Goal: Task Accomplishment & Management: Use online tool/utility

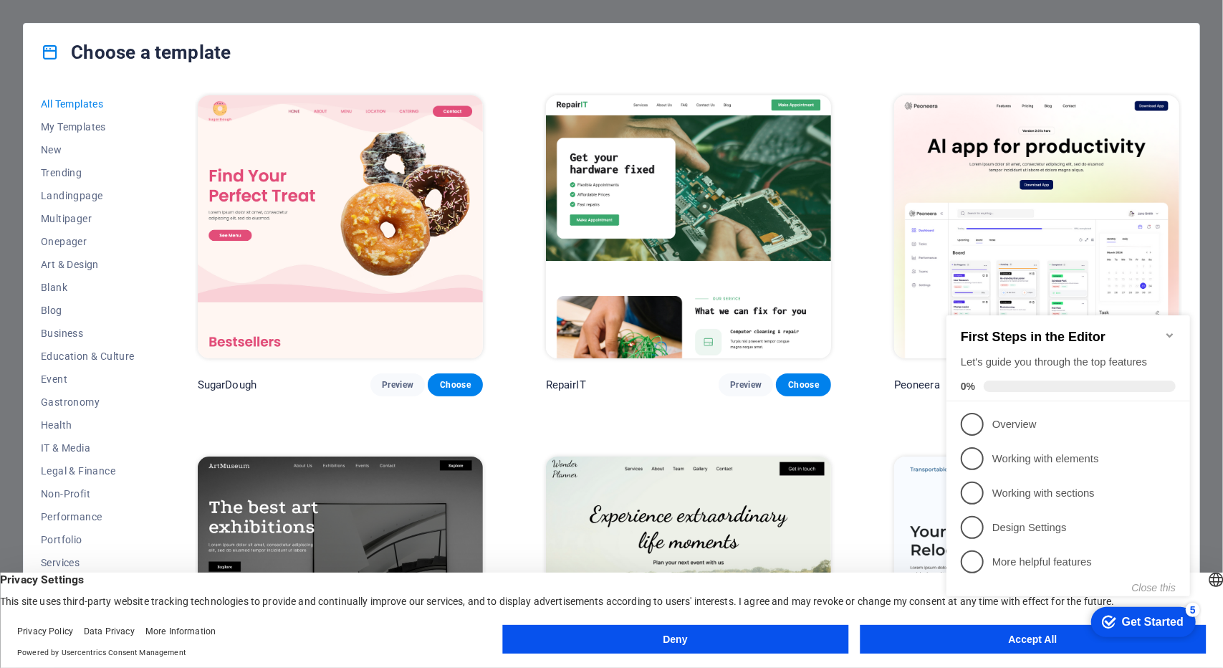
click at [1173, 329] on icon "Minimize checklist" at bounding box center [1168, 334] width 11 height 11
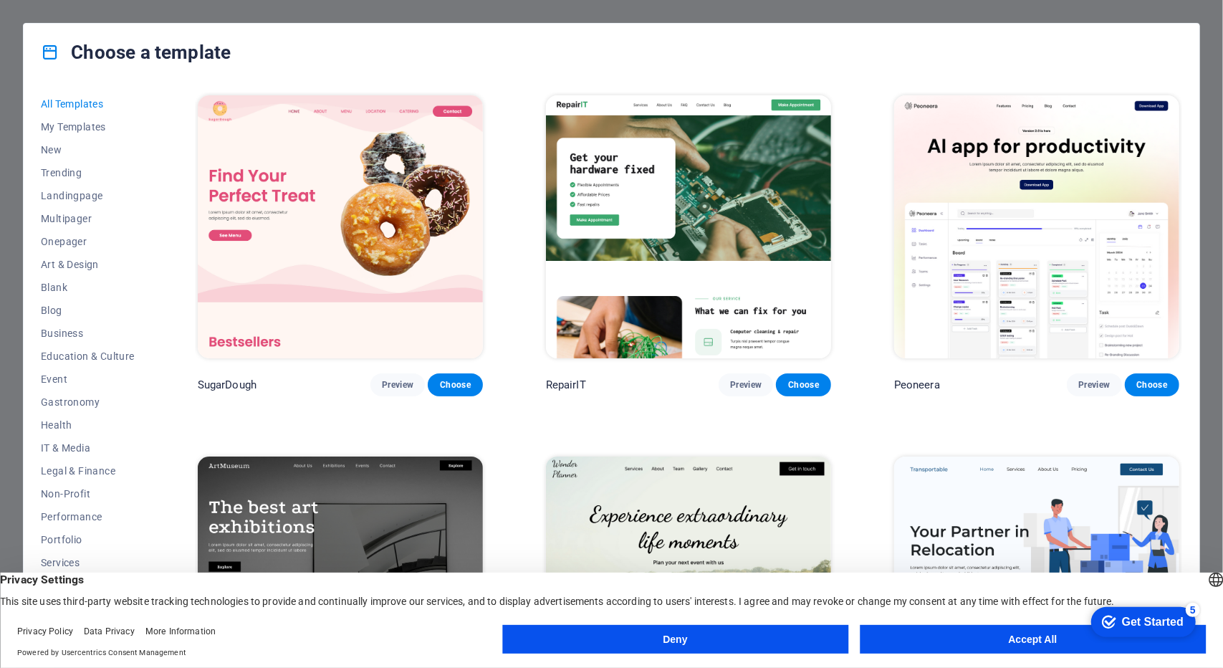
click at [1079, 635] on html "checkmark Get Started 5 First Steps in the Editor Let's guide you through the t…" at bounding box center [1140, 620] width 122 height 43
click at [1008, 645] on button "Accept All" at bounding box center [1033, 639] width 346 height 29
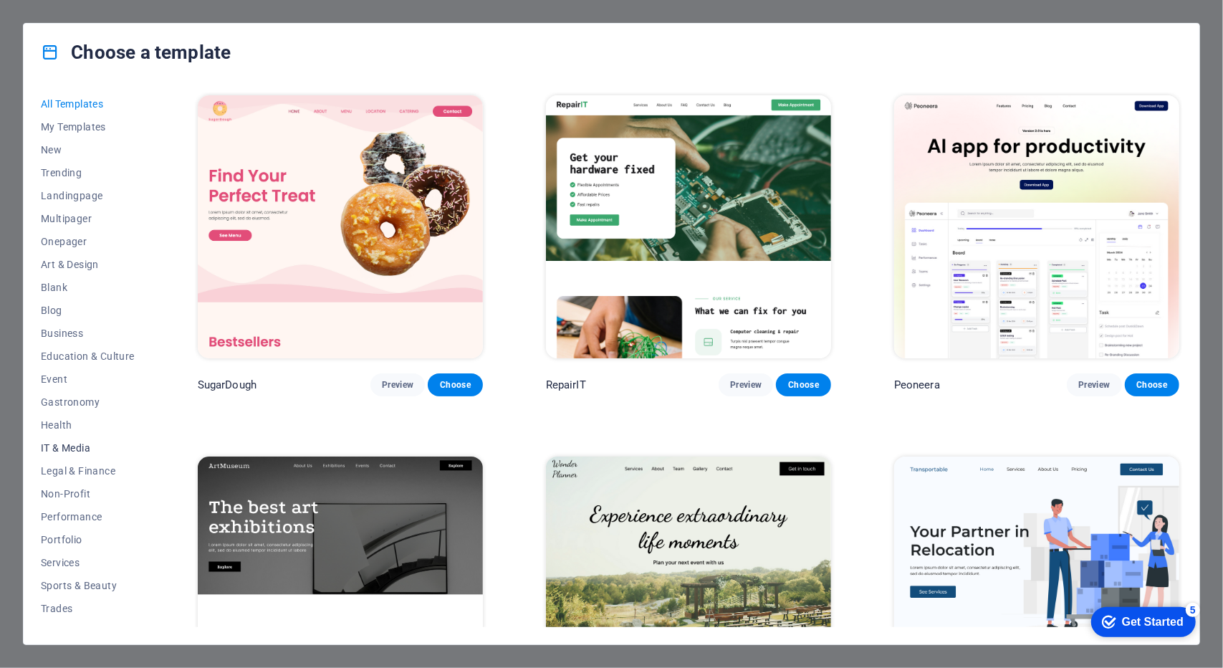
click at [72, 449] on span "IT & Media" at bounding box center [88, 447] width 94 height 11
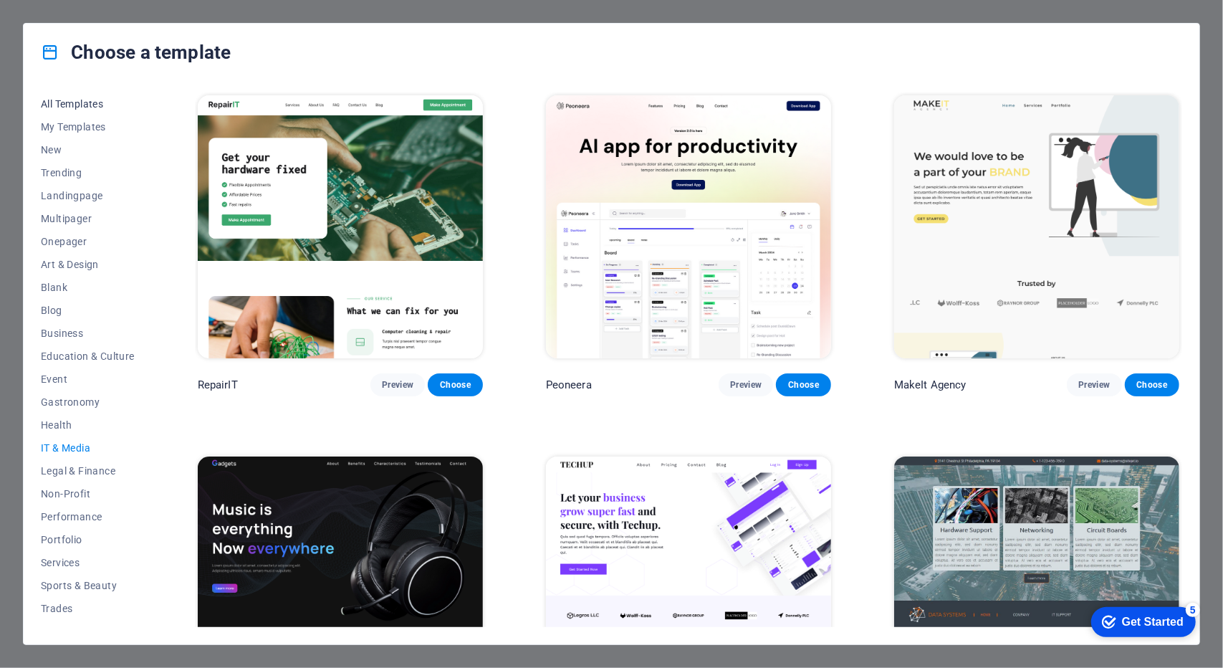
click at [69, 105] on span "All Templates" at bounding box center [88, 103] width 94 height 11
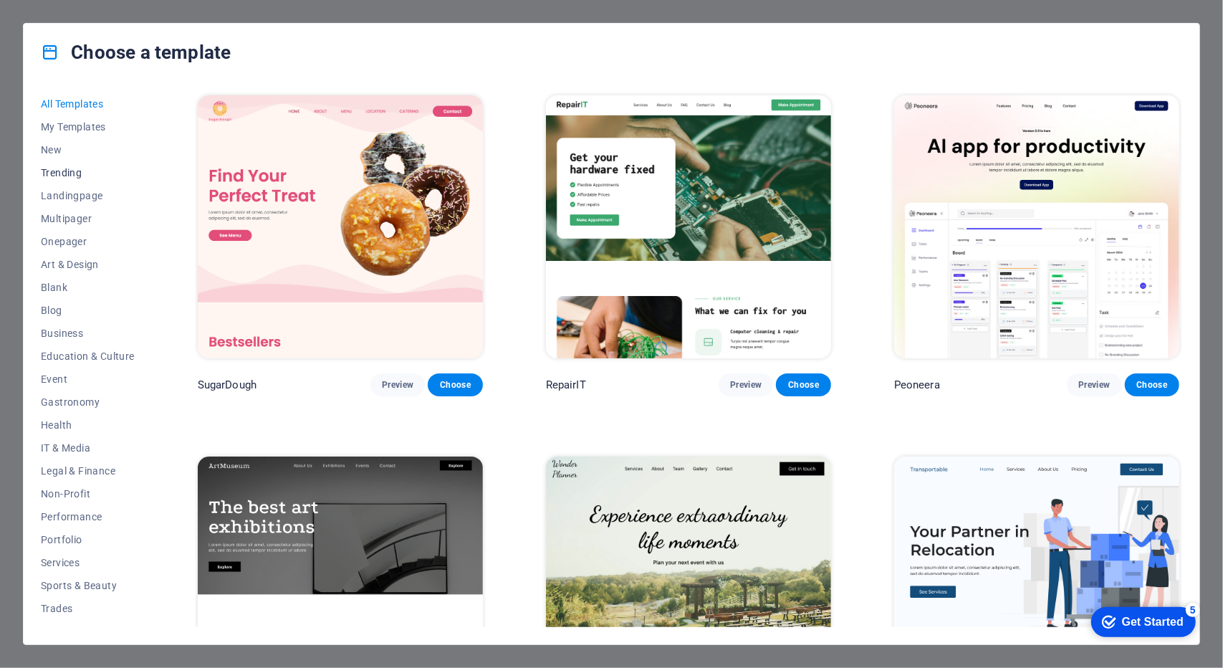
click at [56, 170] on span "Trending" at bounding box center [88, 172] width 94 height 11
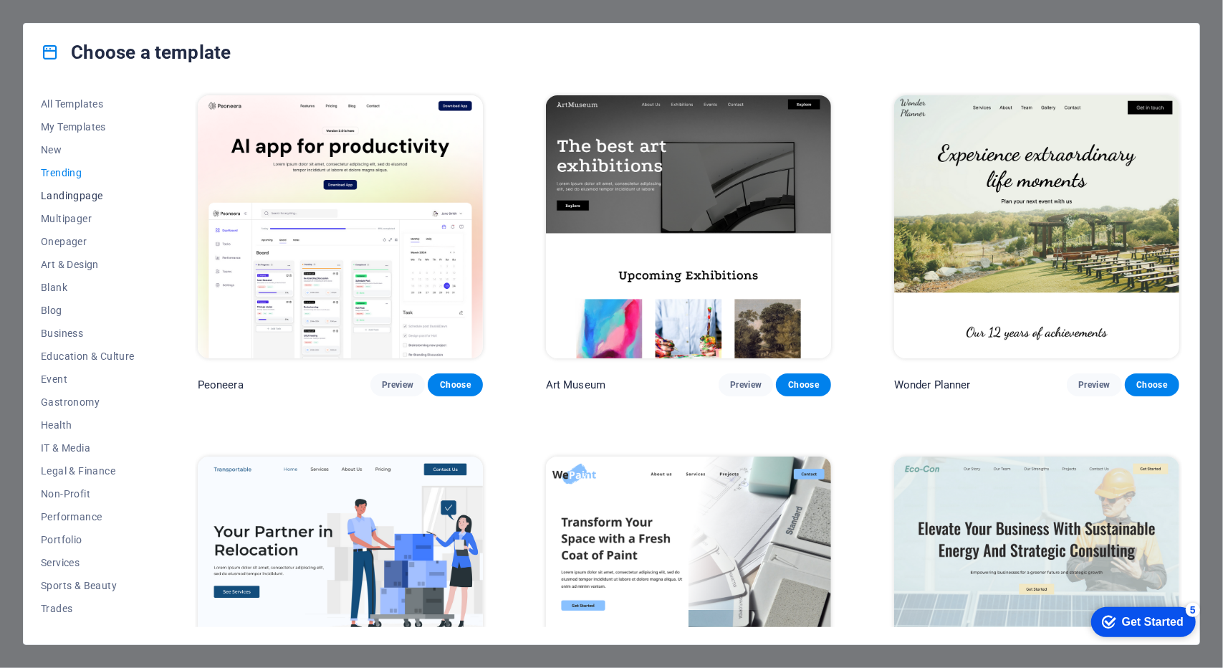
click at [66, 200] on span "Landingpage" at bounding box center [88, 195] width 94 height 11
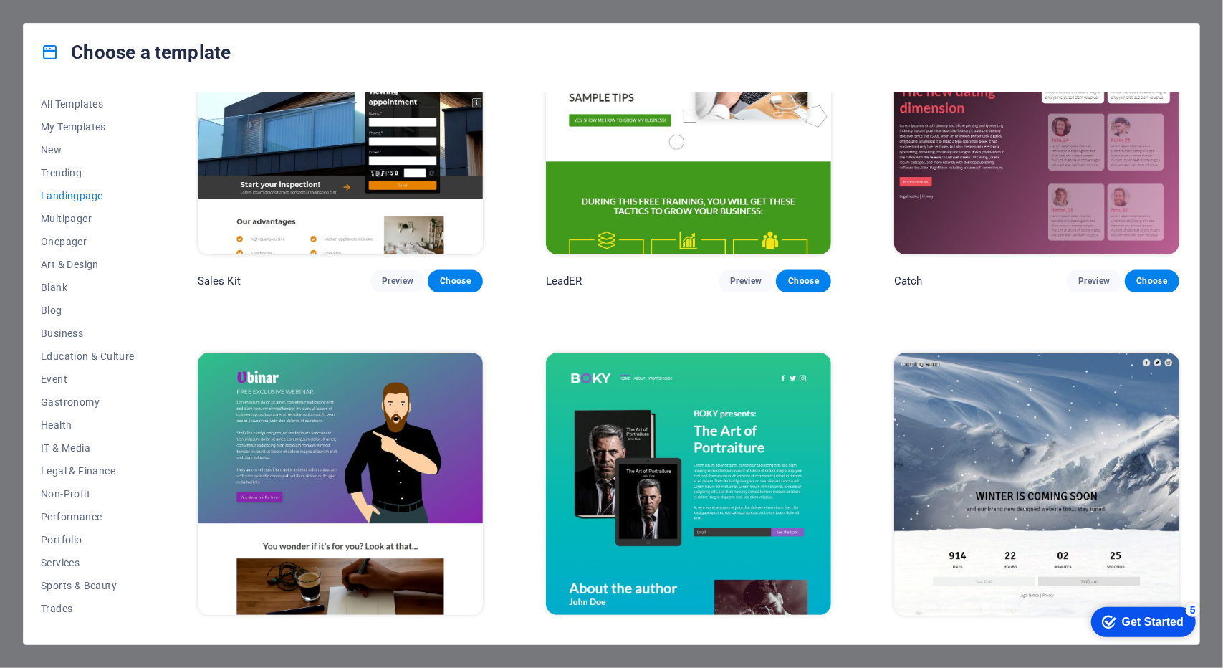
scroll to position [2292, 0]
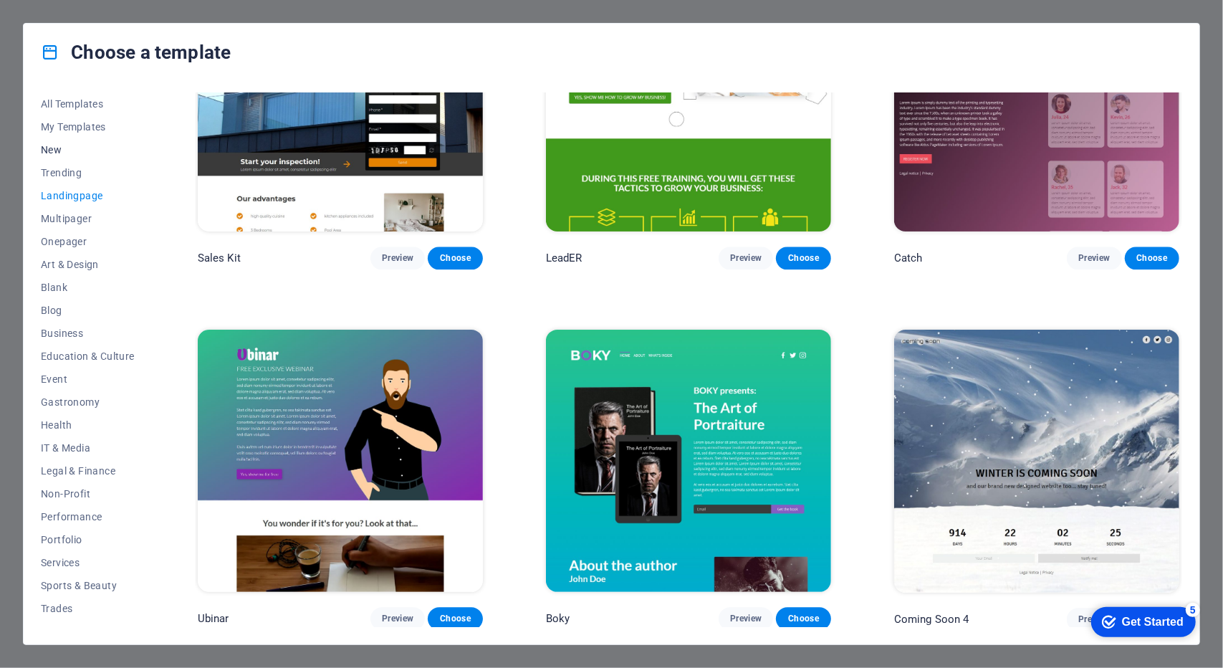
click at [57, 150] on span "New" at bounding box center [88, 149] width 94 height 11
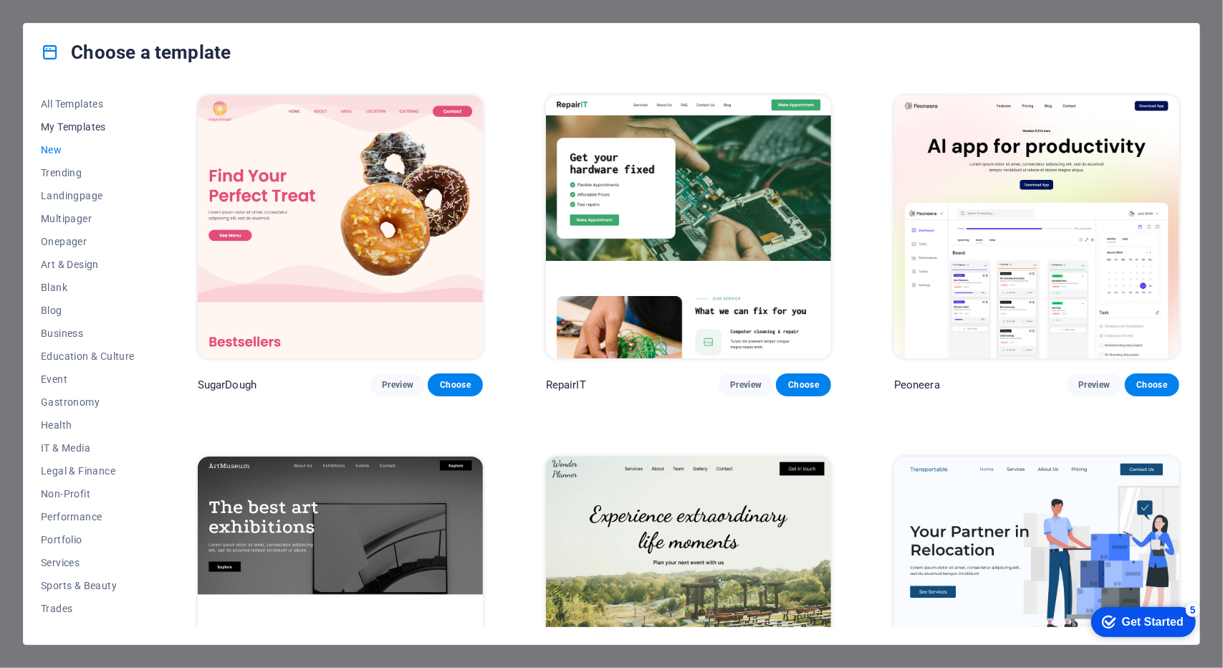
click at [64, 130] on button "My Templates" at bounding box center [88, 126] width 94 height 23
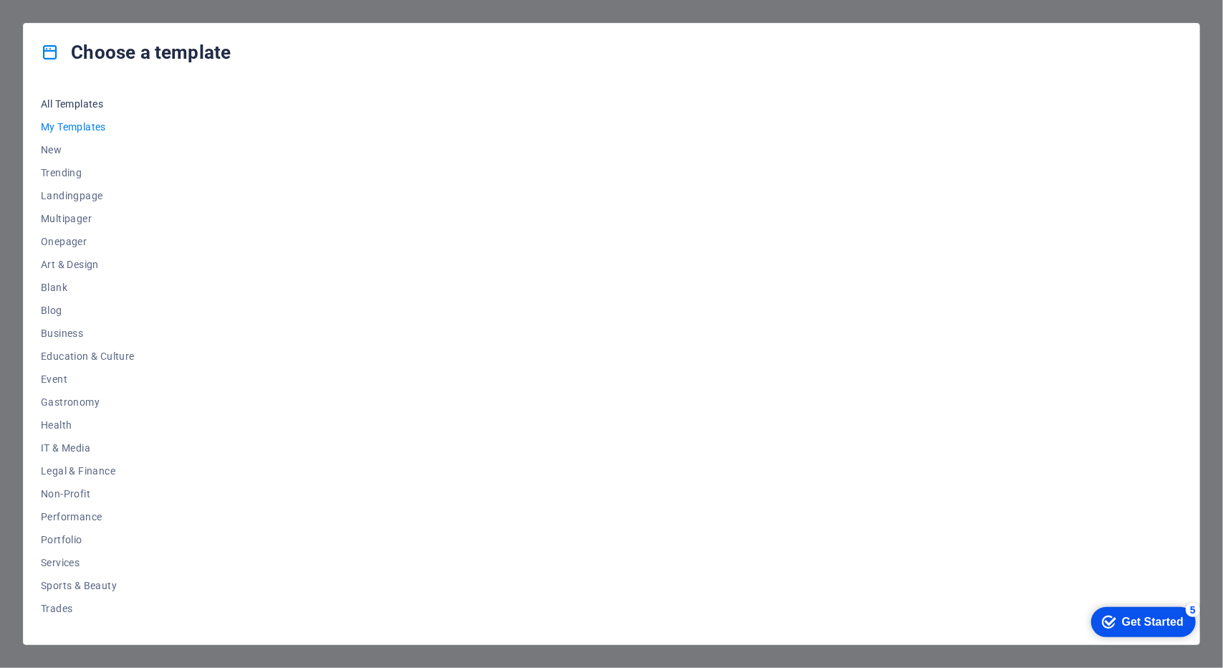
click at [78, 95] on button "All Templates" at bounding box center [88, 103] width 94 height 23
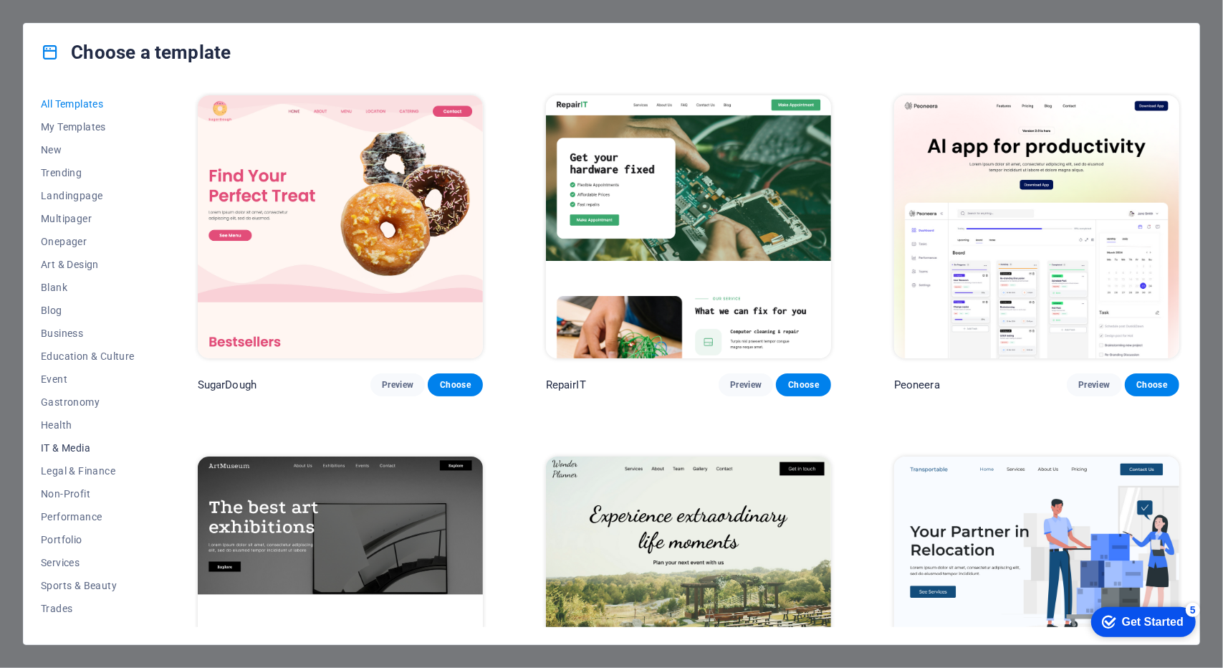
click at [73, 446] on span "IT & Media" at bounding box center [88, 447] width 94 height 11
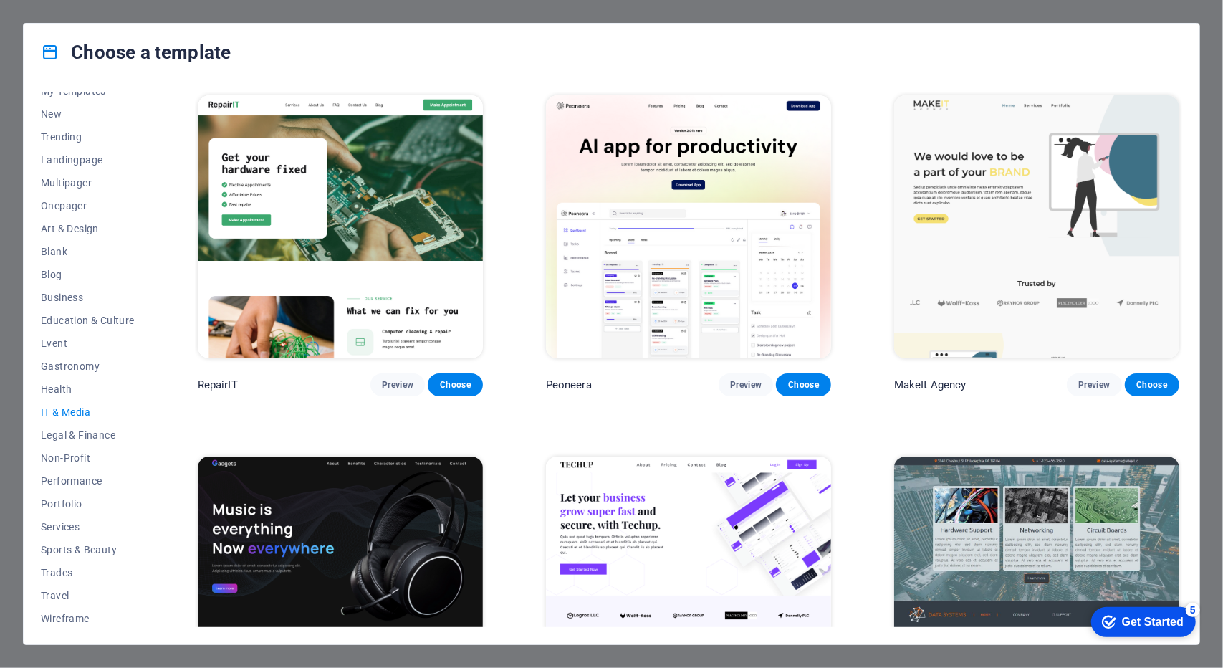
scroll to position [38, 0]
click at [64, 612] on span "Wireframe" at bounding box center [88, 615] width 94 height 11
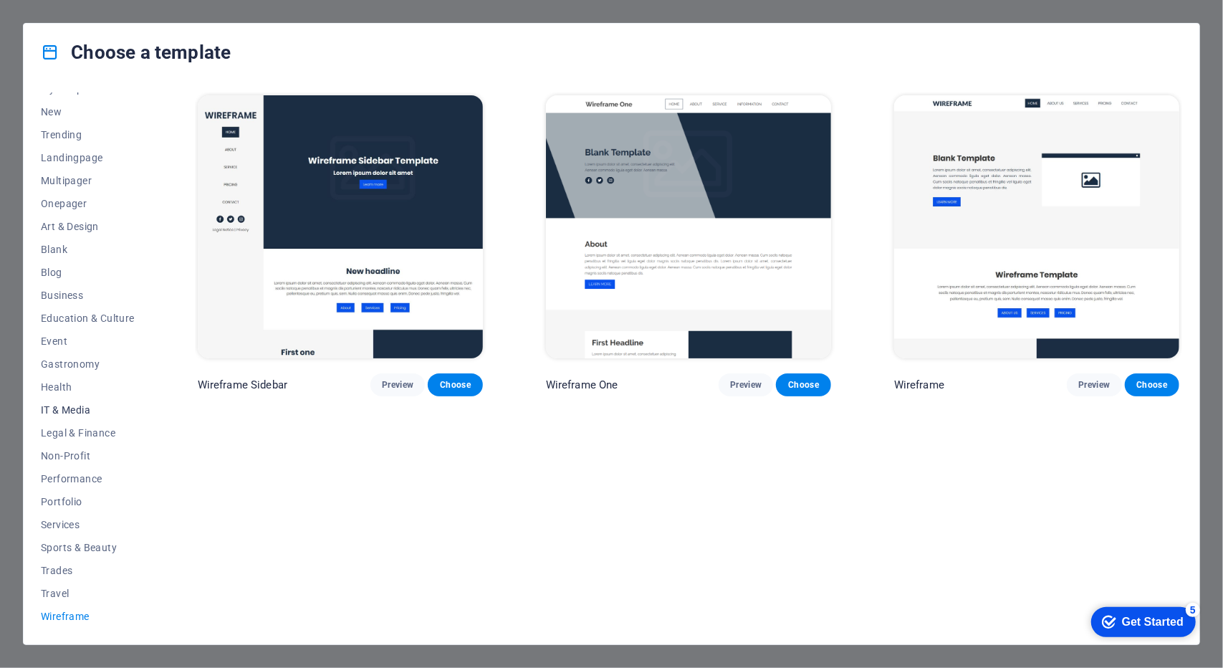
click at [70, 410] on span "IT & Media" at bounding box center [88, 409] width 94 height 11
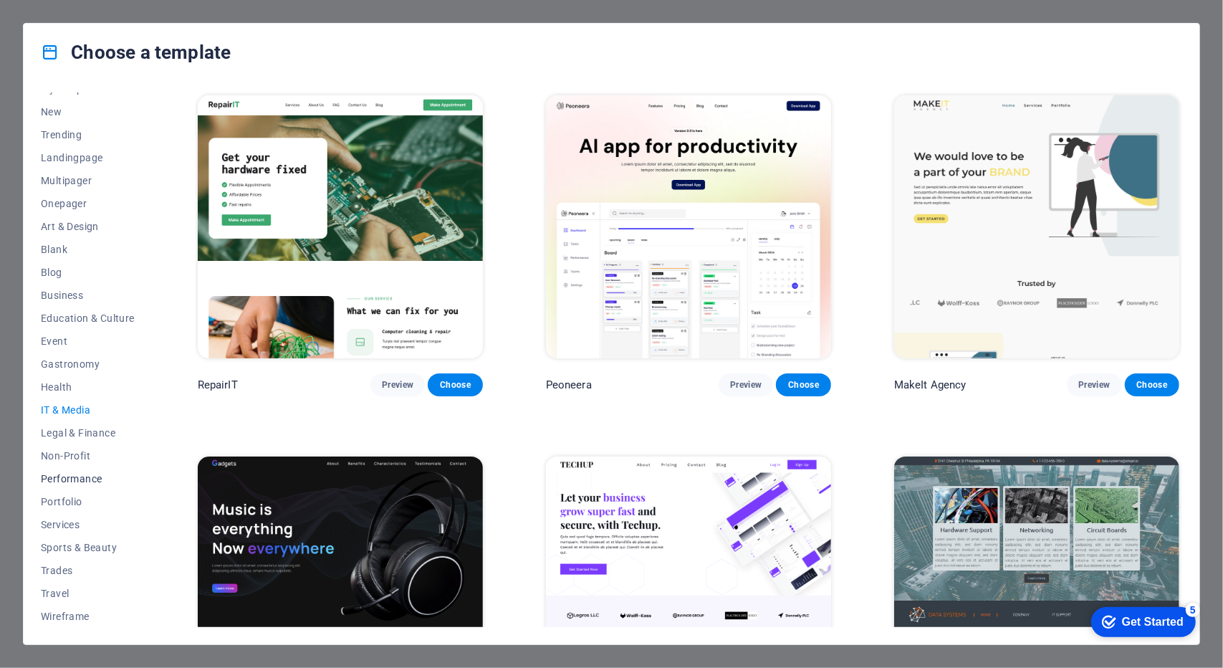
click at [98, 477] on span "Performance" at bounding box center [88, 478] width 94 height 11
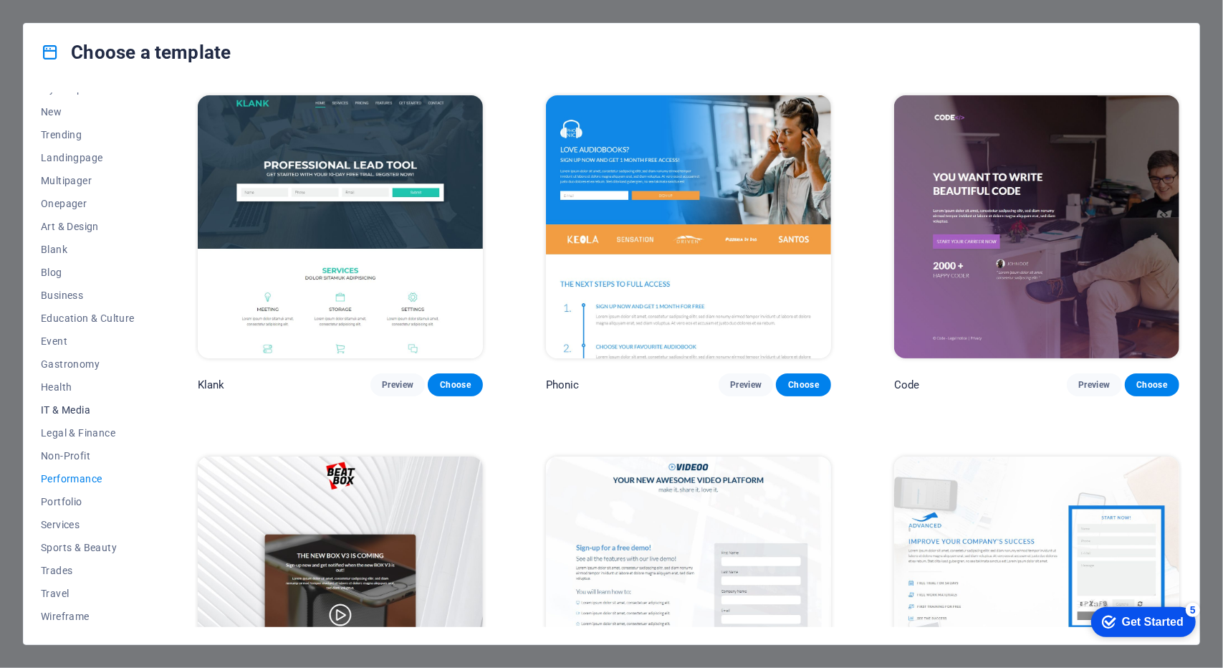
click at [63, 409] on span "IT & Media" at bounding box center [88, 409] width 94 height 11
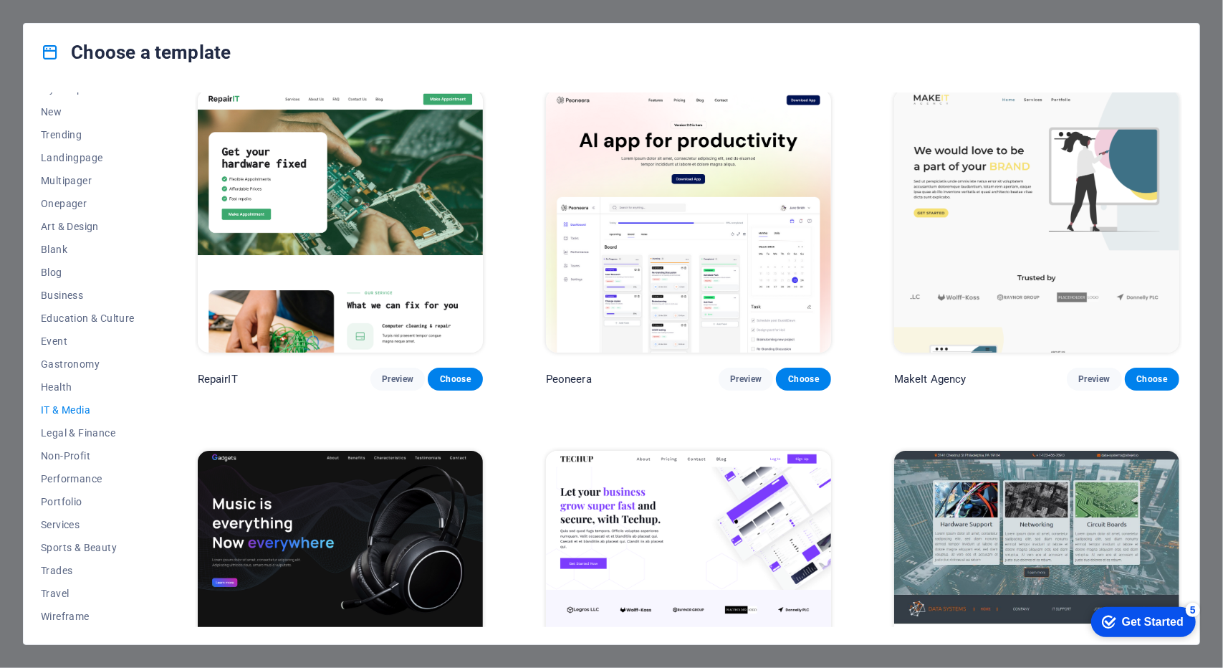
scroll to position [0, 0]
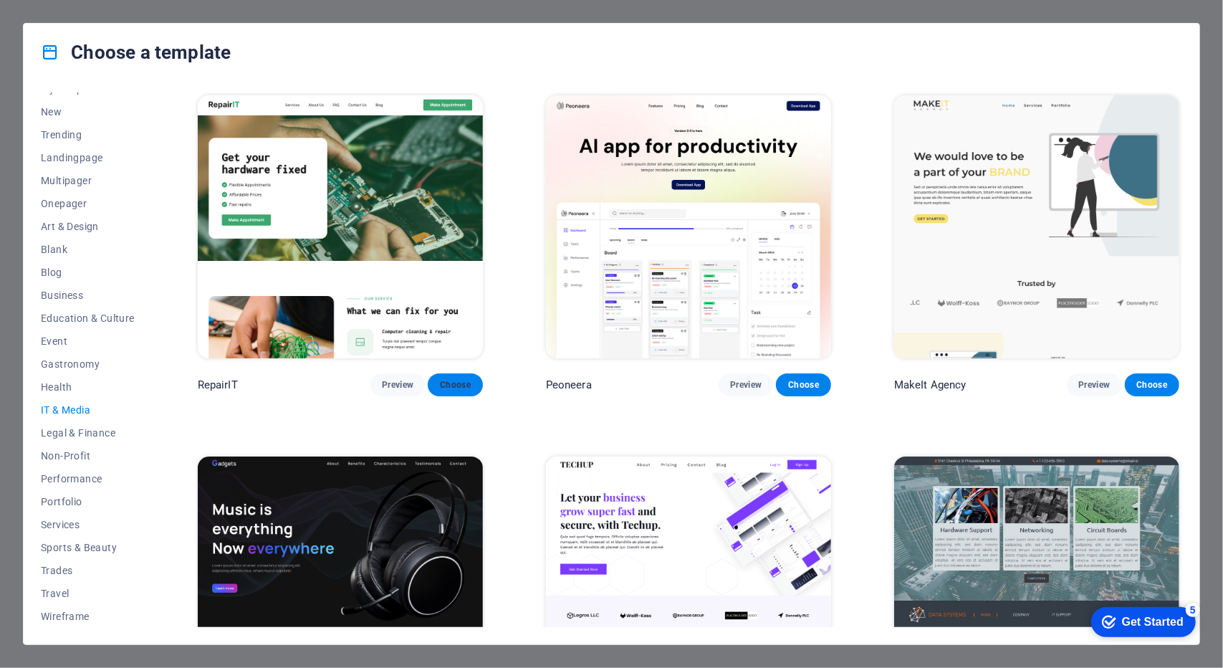
click at [466, 383] on span "Choose" at bounding box center [455, 384] width 32 height 11
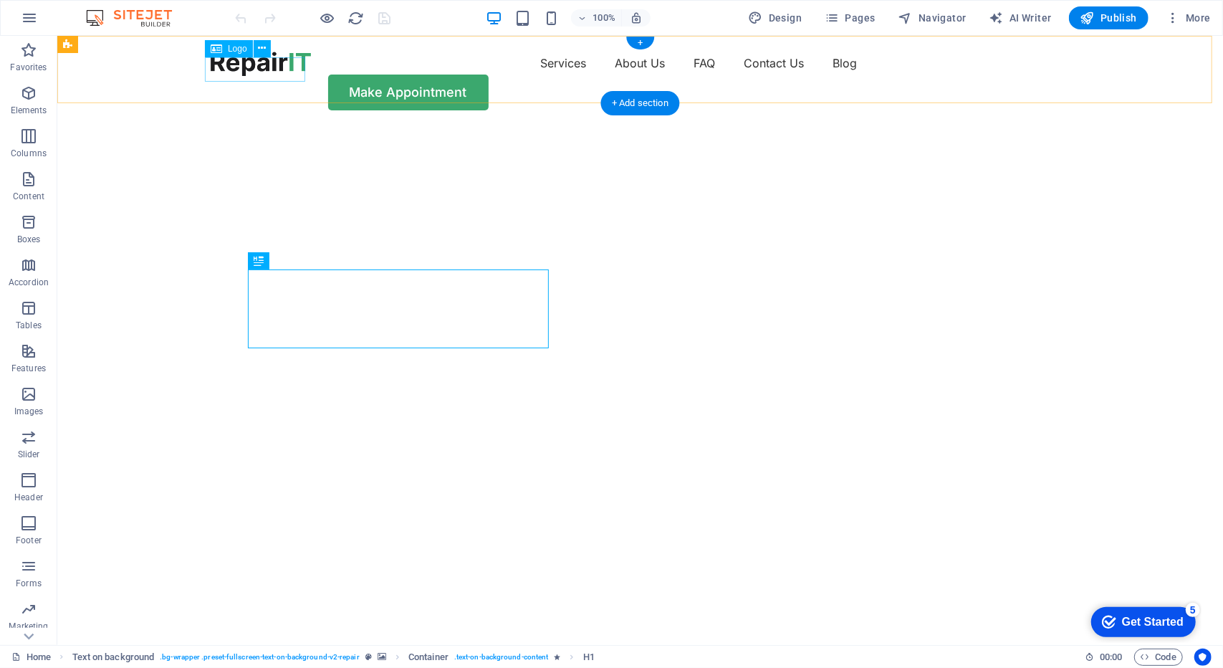
click at [259, 64] on div at bounding box center [260, 63] width 100 height 24
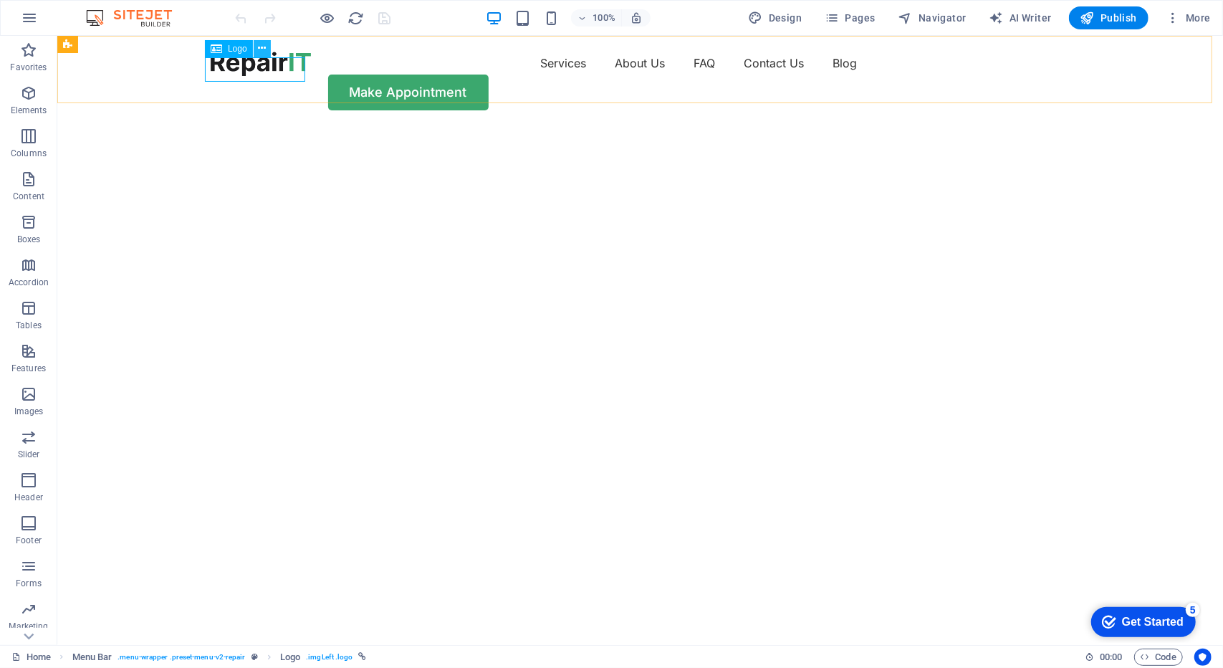
click at [260, 52] on icon at bounding box center [262, 48] width 8 height 15
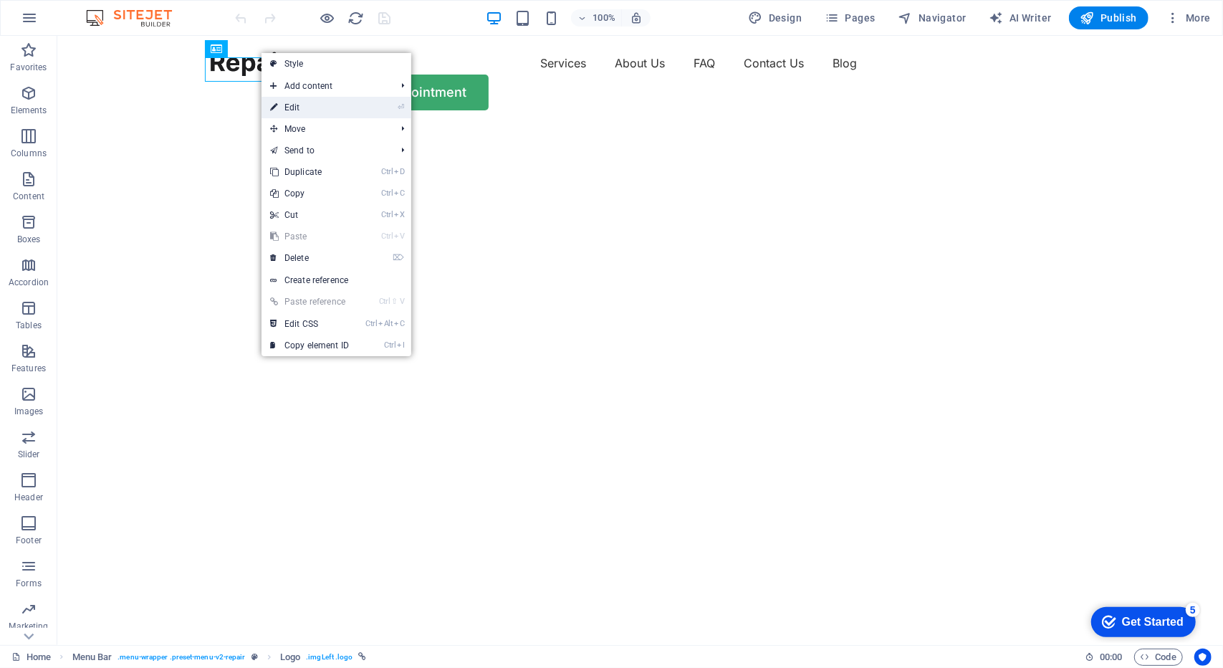
select select "px"
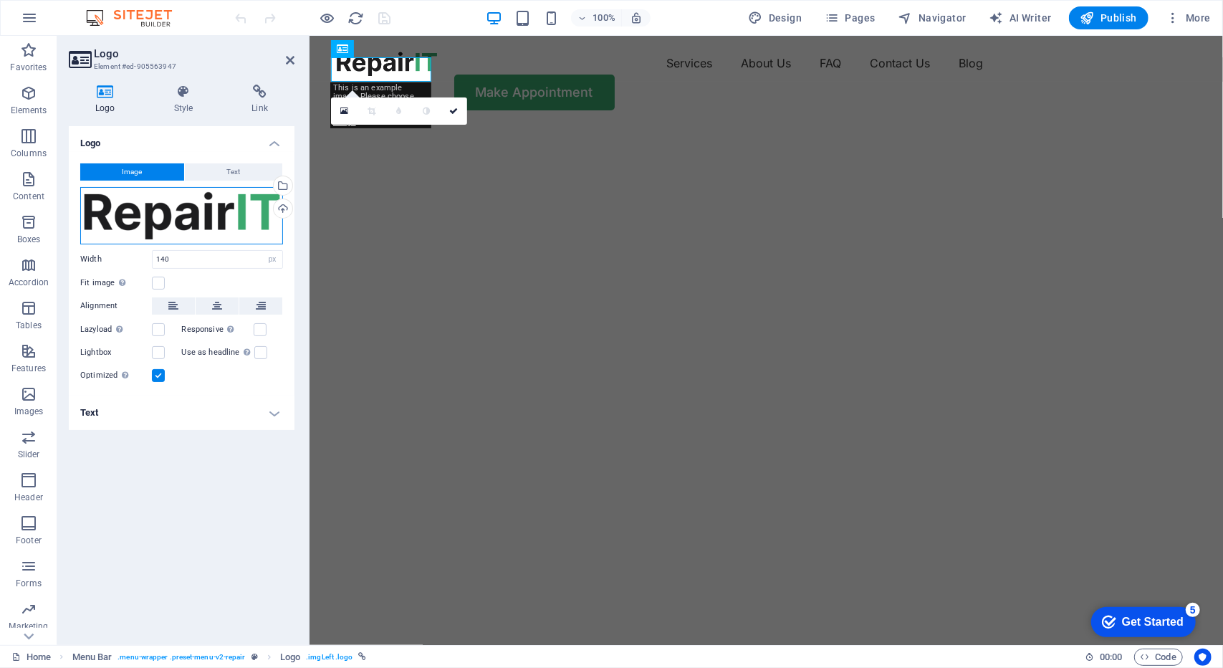
click at [188, 218] on div "Drag files here, click to choose files or select files from Files or our free s…" at bounding box center [181, 215] width 203 height 57
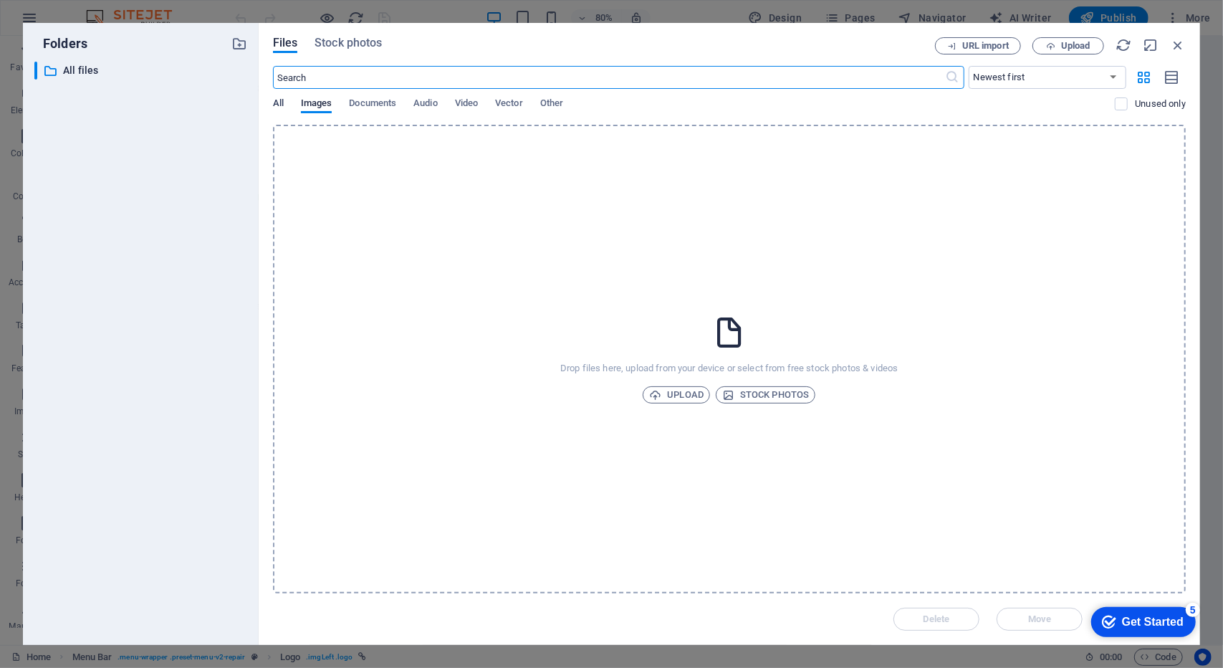
click at [273, 105] on span "All" at bounding box center [278, 105] width 11 height 20
click at [1178, 45] on icon "button" at bounding box center [1178, 45] width 16 height 16
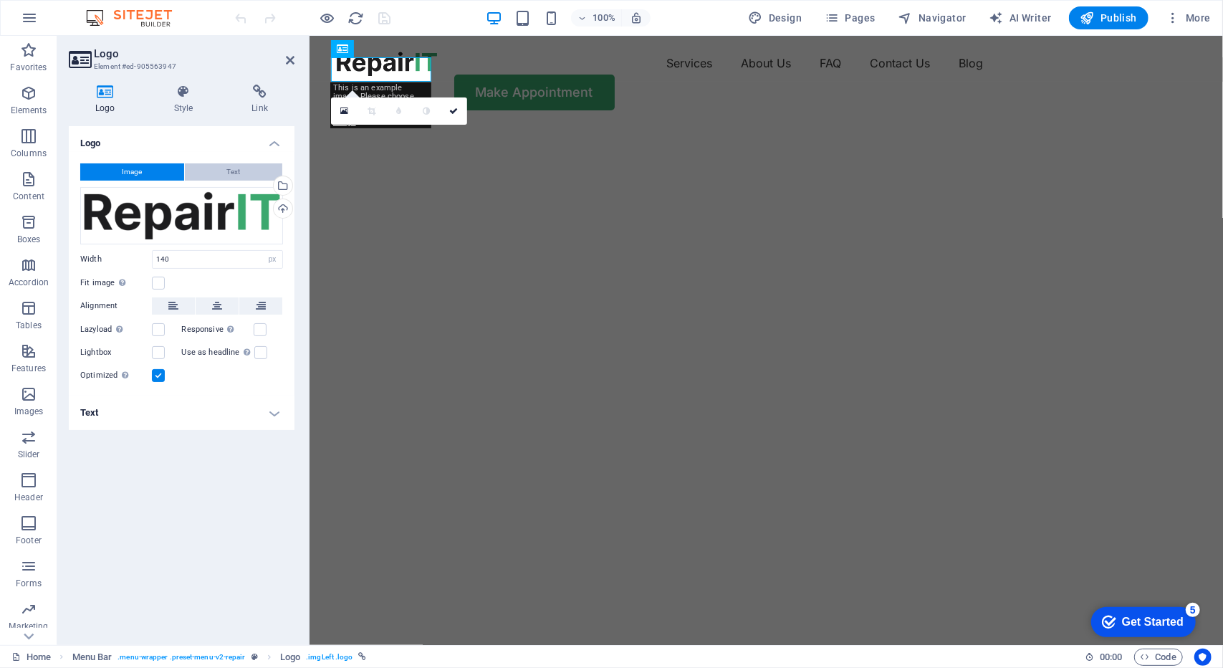
click at [234, 170] on span "Text" at bounding box center [234, 171] width 14 height 17
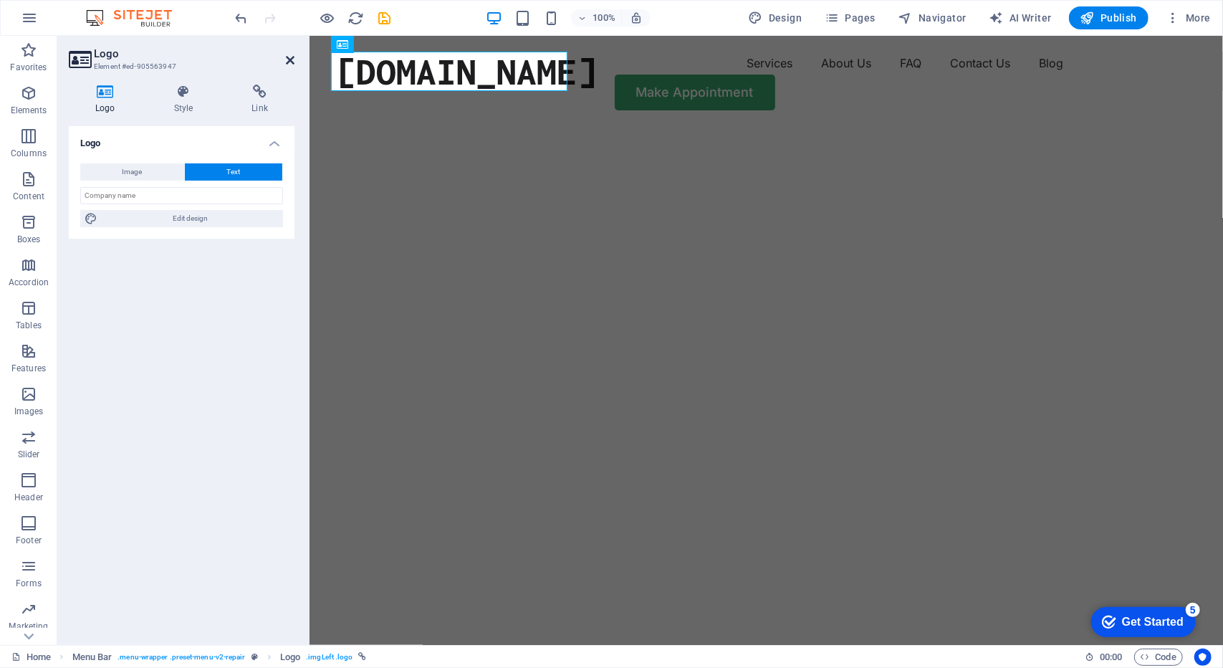
click at [288, 62] on icon at bounding box center [290, 59] width 9 height 11
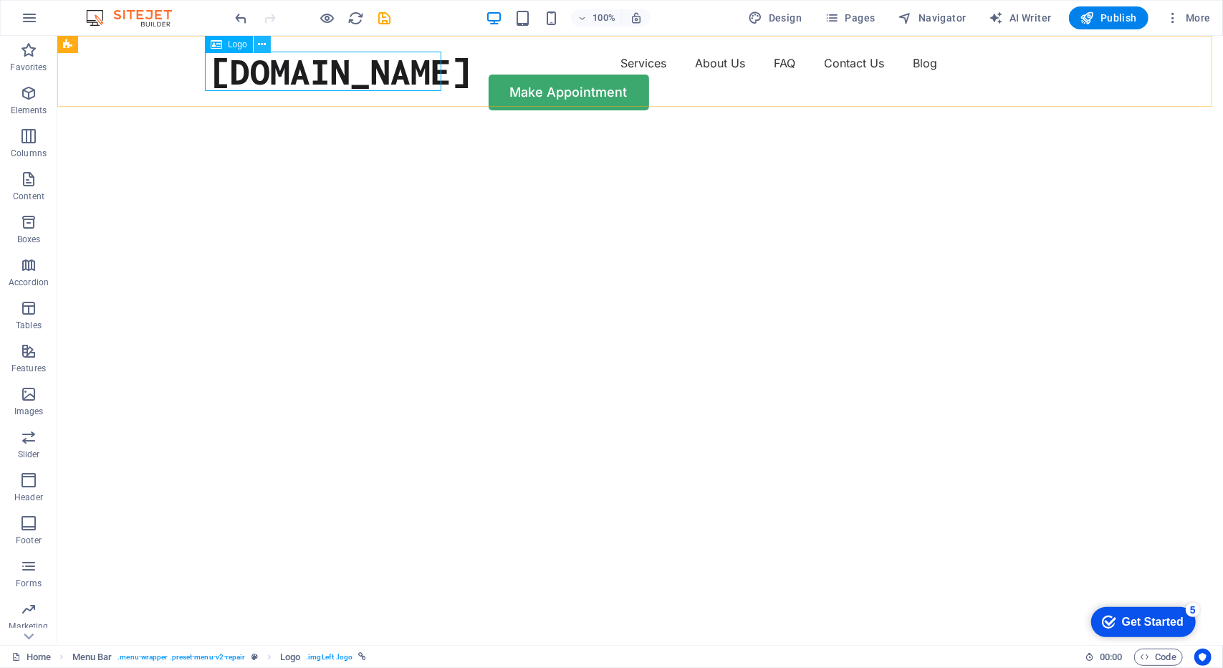
click at [264, 49] on icon at bounding box center [262, 44] width 8 height 15
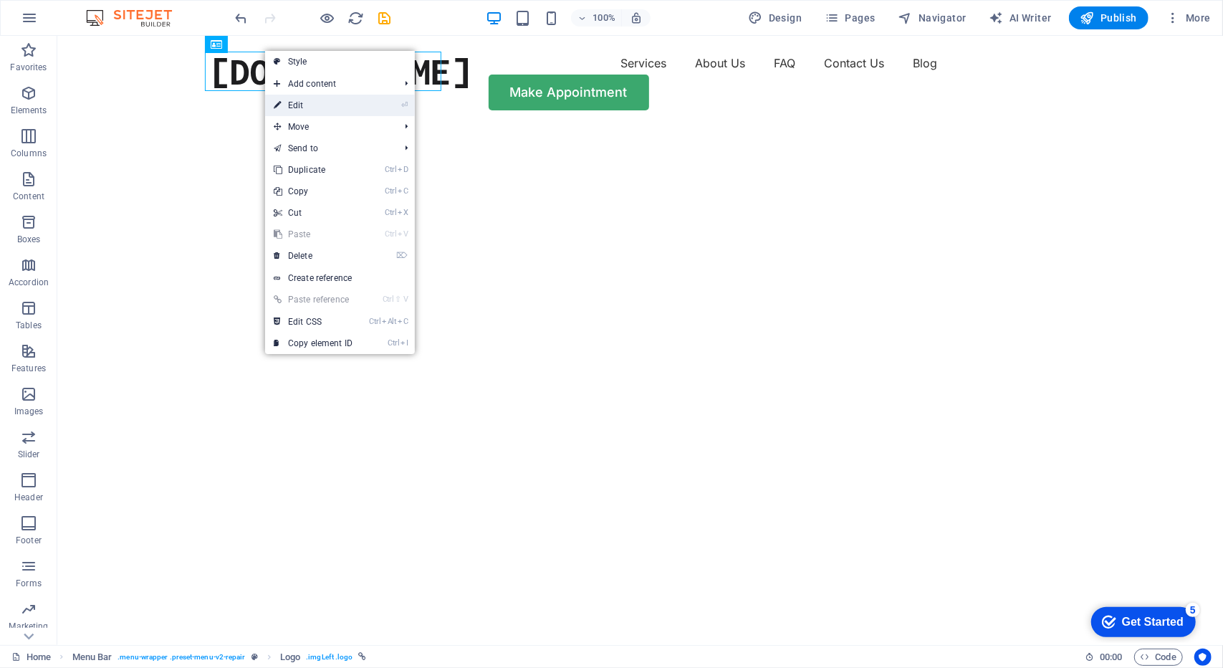
click at [270, 97] on link "⏎ Edit" at bounding box center [313, 105] width 96 height 21
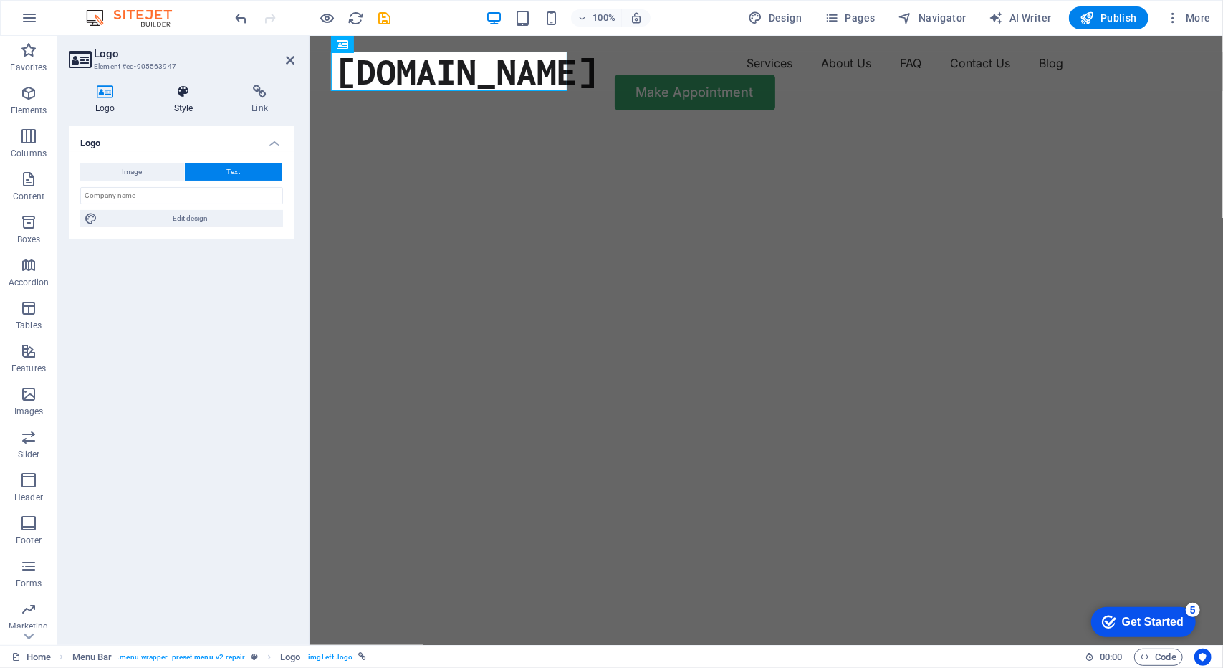
click at [199, 107] on h4 "Style" at bounding box center [187, 100] width 78 height 30
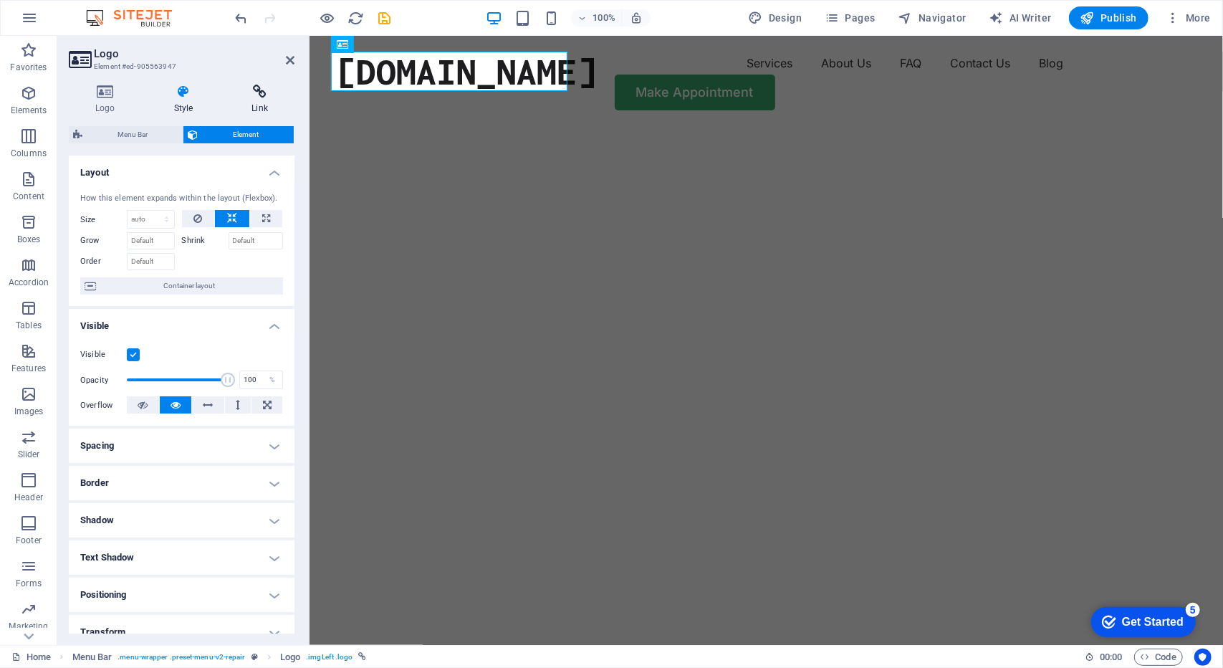
click at [258, 100] on h4 "Link" at bounding box center [259, 100] width 69 height 30
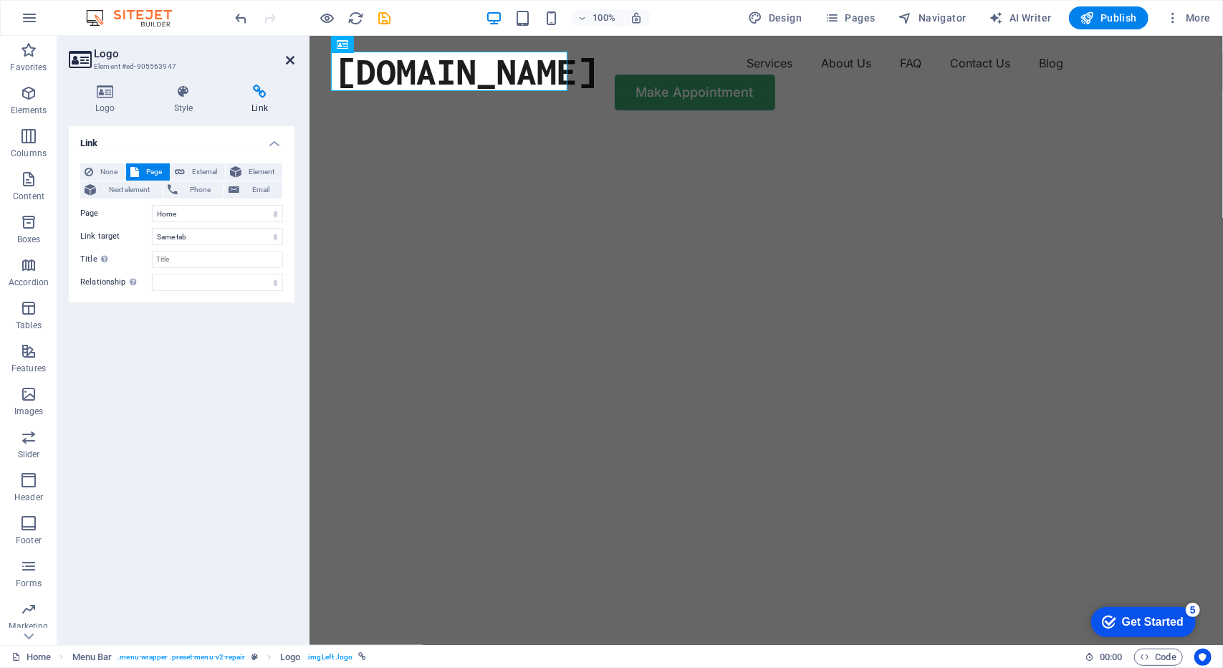
click at [289, 58] on icon at bounding box center [290, 59] width 9 height 11
